Goal: Information Seeking & Learning: Learn about a topic

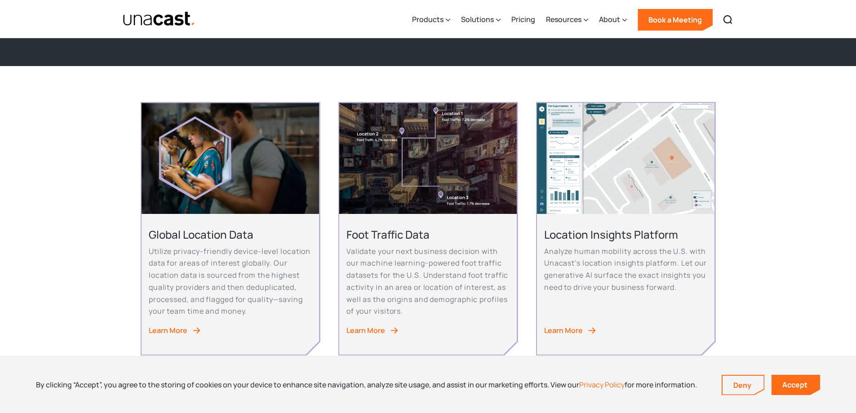
click at [176, 330] on div "Learn More" at bounding box center [168, 330] width 39 height 12
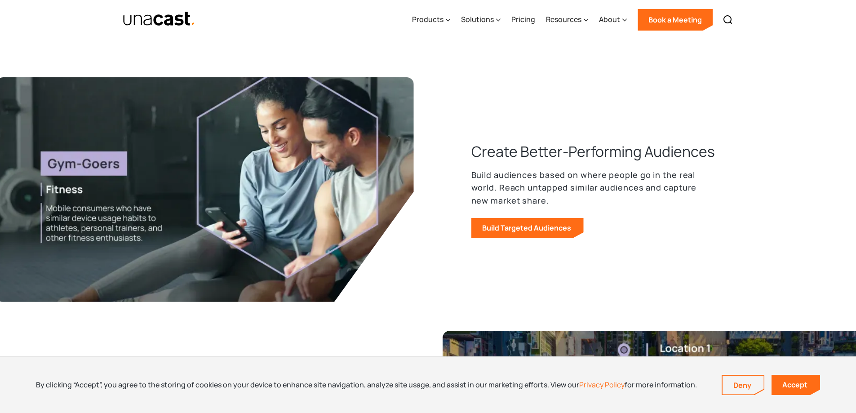
scroll to position [359, 0]
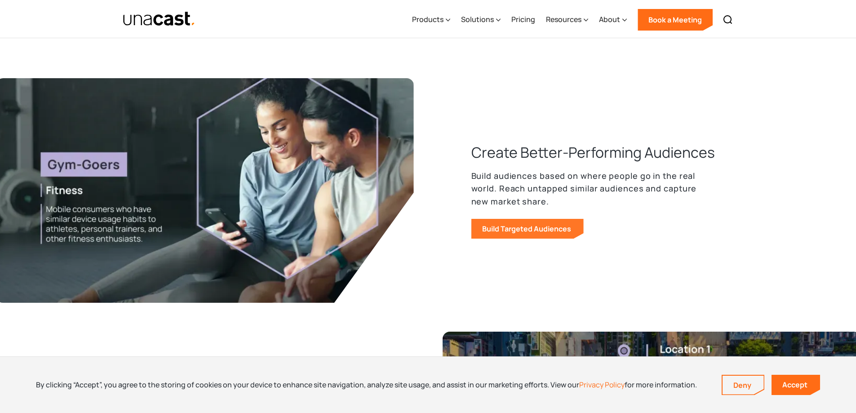
click at [528, 230] on link "Build Targeted Audiences" at bounding box center [527, 229] width 112 height 20
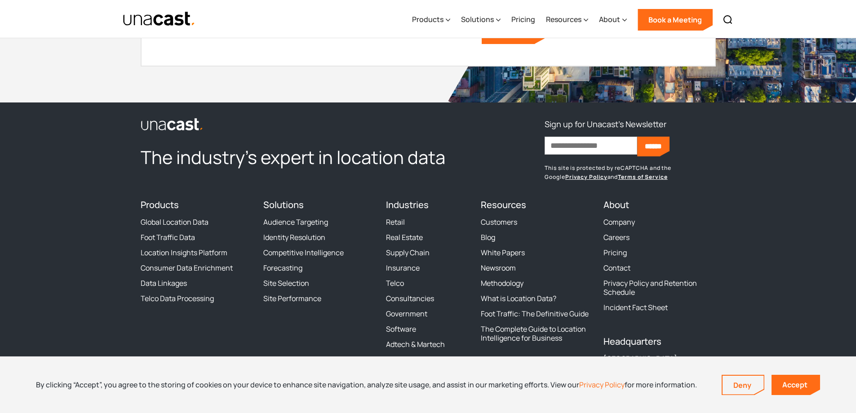
scroll to position [3204, 0]
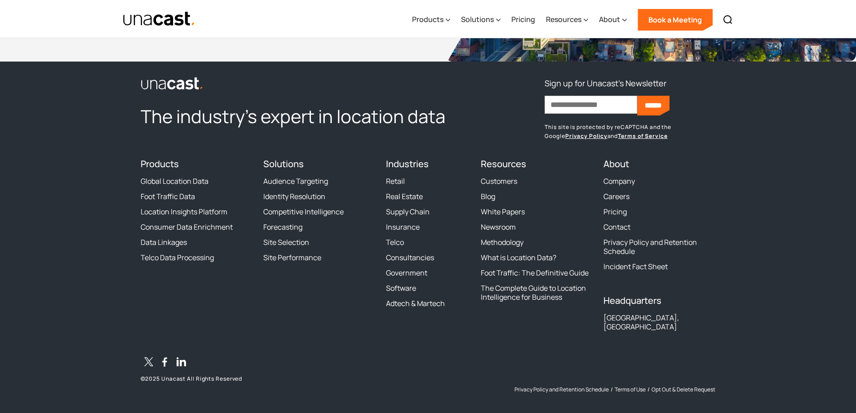
scroll to position [3204, 0]
